Goal: Task Accomplishment & Management: Complete application form

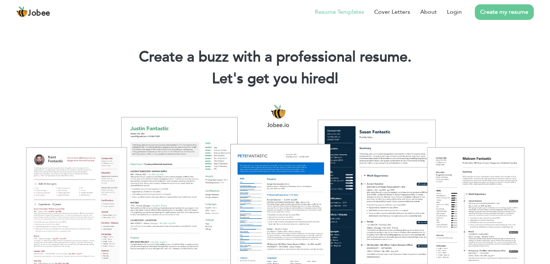
click at [347, 15] on link "Resume Templates" at bounding box center [339, 12] width 49 height 9
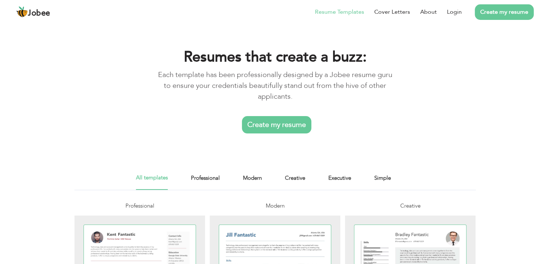
click at [290, 120] on link "Create my resume" at bounding box center [276, 124] width 69 height 17
